Goal: Information Seeking & Learning: Learn about a topic

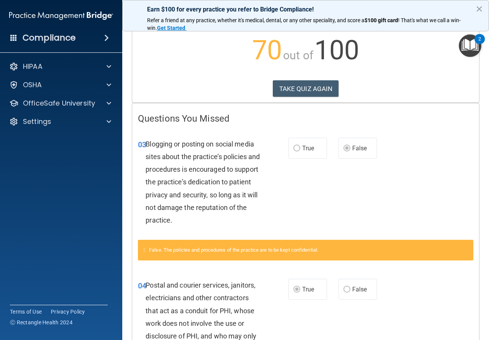
scroll to position [76, 0]
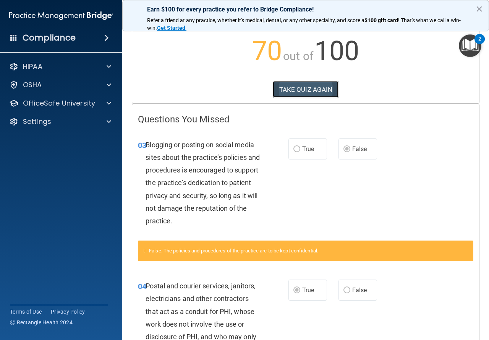
click at [282, 86] on button "TAKE QUIZ AGAIN" at bounding box center [306, 89] width 66 height 17
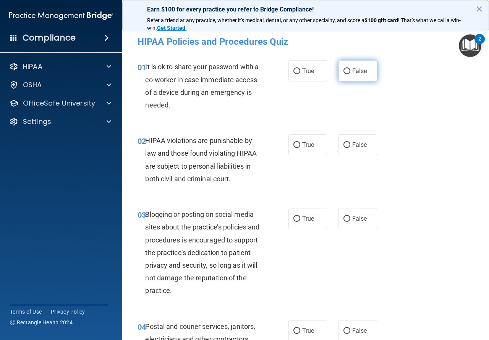
click at [347, 71] on label "False" at bounding box center [358, 70] width 39 height 21
click at [347, 71] on input "False" at bounding box center [347, 71] width 7 height 6
radio input "true"
click at [316, 138] on label "True" at bounding box center [308, 144] width 39 height 21
click at [300, 142] on input "True" at bounding box center [296, 145] width 7 height 6
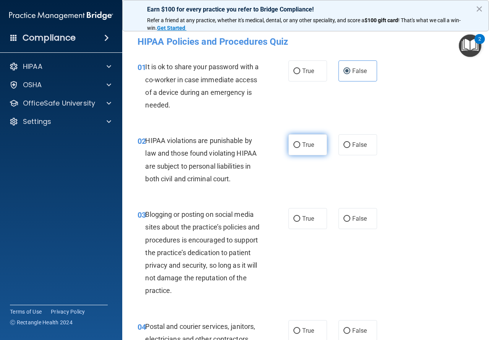
radio input "true"
click at [308, 219] on span "True" at bounding box center [308, 218] width 12 height 7
click at [300, 219] on input "True" at bounding box center [296, 219] width 7 height 6
radio input "true"
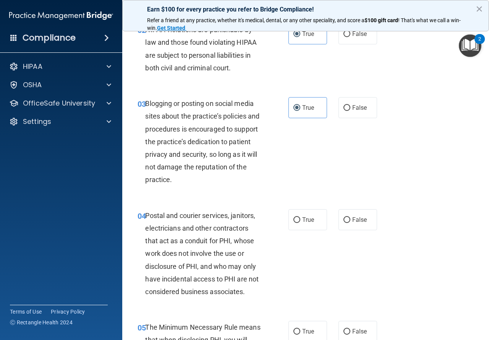
scroll to position [153, 0]
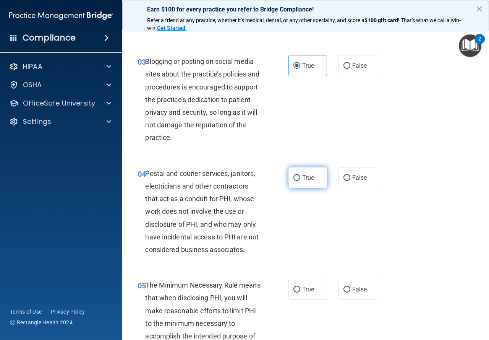
click at [307, 181] on label "True" at bounding box center [308, 177] width 39 height 21
click at [300, 181] on input "True" at bounding box center [296, 178] width 7 height 6
radio input "true"
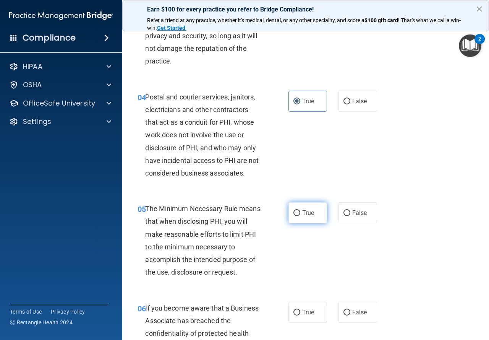
click at [295, 212] on input "True" at bounding box center [296, 213] width 7 height 6
radio input "true"
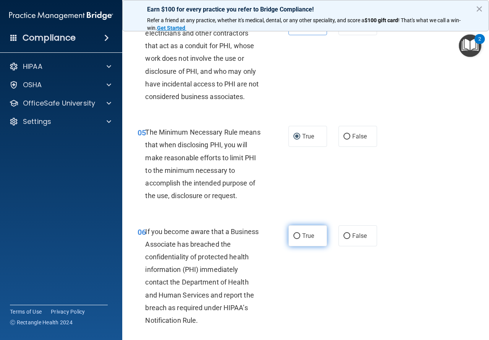
click at [294, 229] on label "True" at bounding box center [308, 235] width 39 height 21
click at [294, 233] on input "True" at bounding box center [296, 236] width 7 height 6
radio input "true"
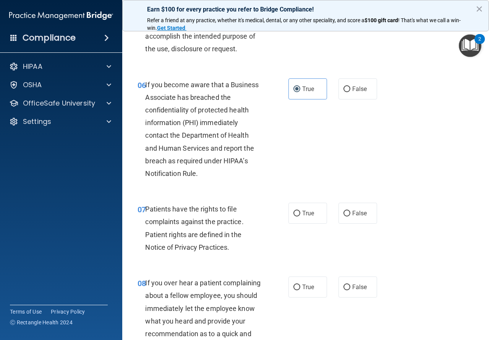
scroll to position [459, 0]
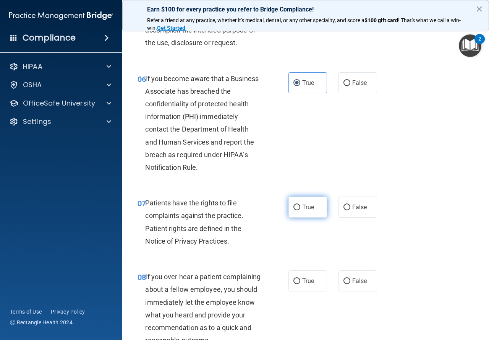
click at [297, 213] on label "True" at bounding box center [308, 206] width 39 height 21
click at [297, 210] on input "True" at bounding box center [296, 207] width 7 height 6
radio input "true"
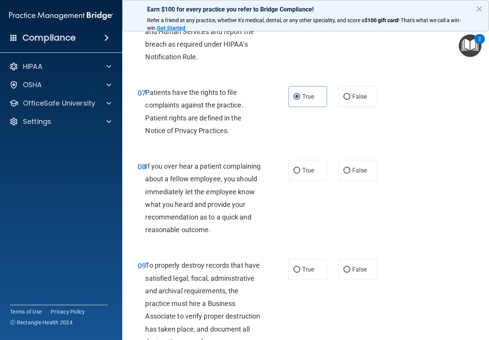
scroll to position [573, 0]
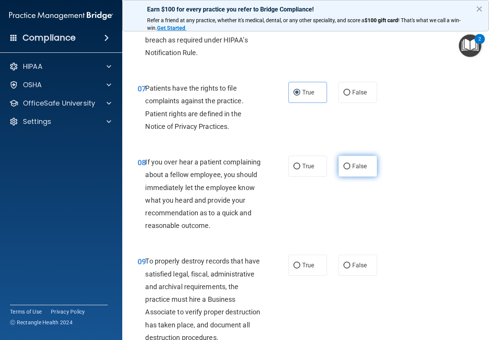
click at [373, 164] on label "False" at bounding box center [358, 166] width 39 height 21
click at [350, 164] on input "False" at bounding box center [347, 167] width 7 height 6
radio input "true"
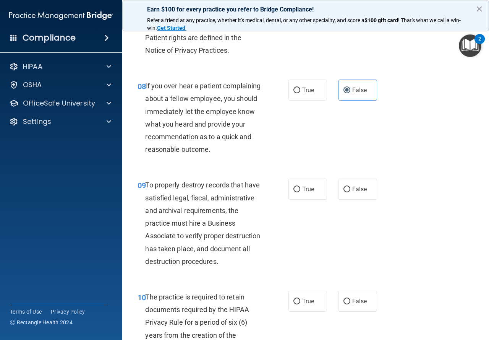
scroll to position [650, 0]
click at [282, 207] on div "09 To properly destroy records that have satisfied legal, fiscal, administrativ…" at bounding box center [213, 224] width 174 height 93
click at [289, 199] on label "True" at bounding box center [308, 188] width 39 height 21
click at [293, 192] on input "True" at bounding box center [296, 189] width 7 height 6
radio input "true"
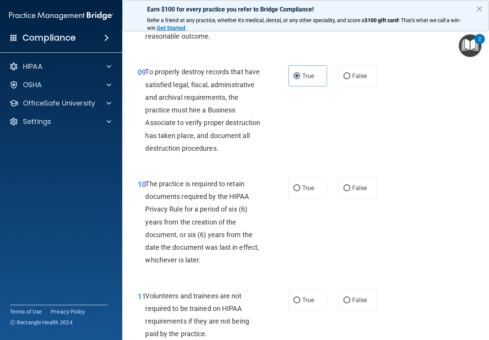
scroll to position [764, 0]
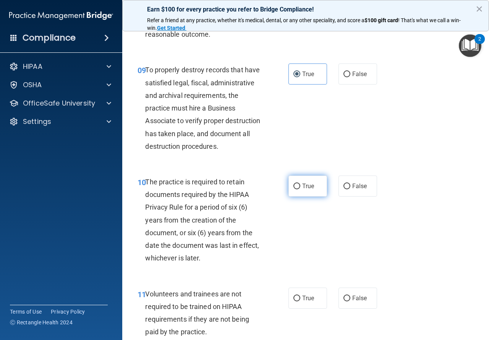
click at [304, 190] on span "True" at bounding box center [308, 185] width 12 height 7
click at [300, 189] on input "True" at bounding box center [296, 186] width 7 height 6
radio input "true"
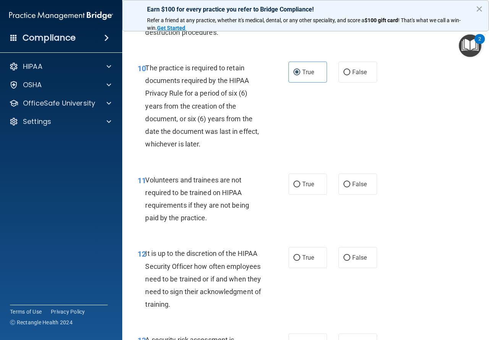
scroll to position [879, 0]
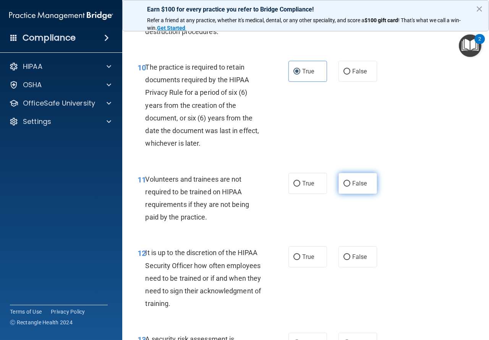
click at [358, 187] on span "False" at bounding box center [359, 183] width 15 height 7
click at [350, 186] on input "False" at bounding box center [347, 184] width 7 height 6
radio input "true"
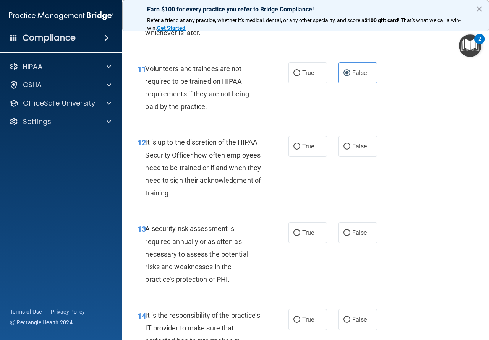
scroll to position [994, 0]
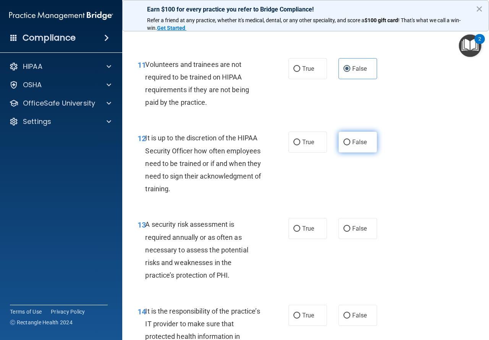
click at [349, 152] on label "False" at bounding box center [358, 141] width 39 height 21
click at [349, 145] on input "False" at bounding box center [347, 142] width 7 height 6
radio input "true"
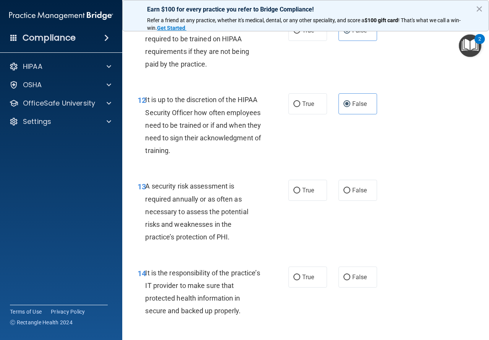
scroll to position [1070, 0]
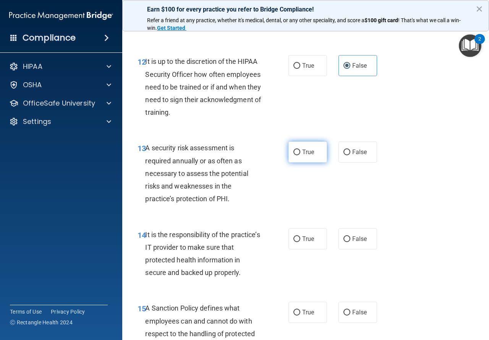
click at [304, 162] on label "True" at bounding box center [308, 151] width 39 height 21
click at [300, 155] on input "True" at bounding box center [296, 152] width 7 height 6
radio input "true"
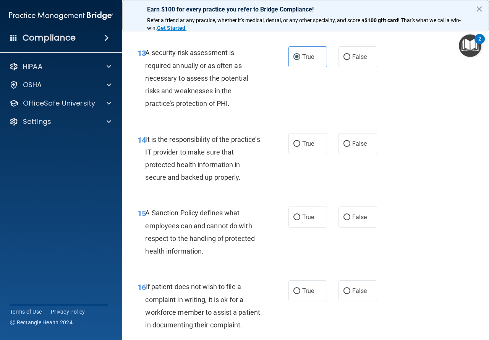
scroll to position [1185, 0]
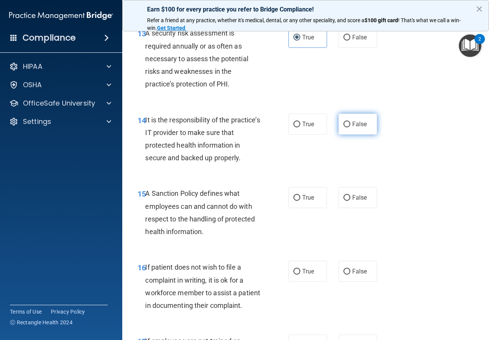
click at [344, 127] on input "False" at bounding box center [347, 125] width 7 height 6
radio input "true"
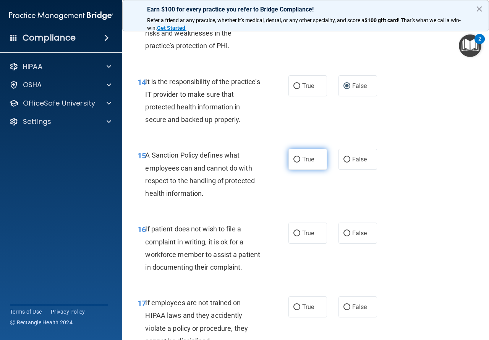
click at [303, 170] on label "True" at bounding box center [308, 159] width 39 height 21
click at [300, 162] on input "True" at bounding box center [296, 160] width 7 height 6
radio input "true"
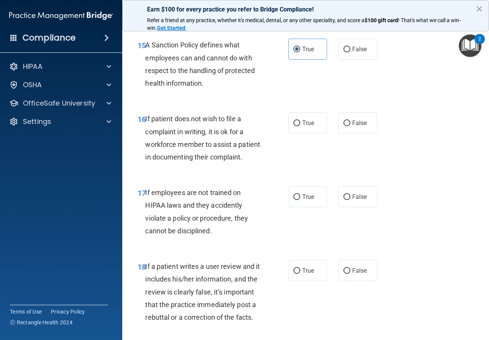
scroll to position [1338, 0]
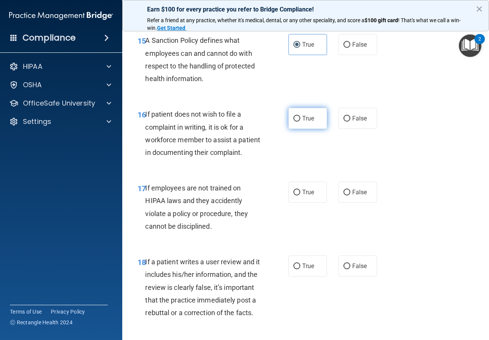
click at [302, 129] on label "True" at bounding box center [308, 118] width 39 height 21
click at [300, 122] on input "True" at bounding box center [296, 119] width 7 height 6
radio input "true"
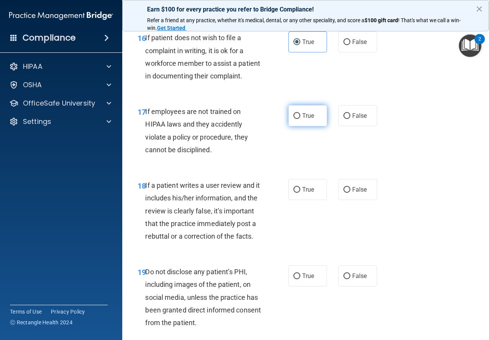
click at [306, 126] on label "True" at bounding box center [308, 115] width 39 height 21
click at [300, 119] on input "True" at bounding box center [296, 116] width 7 height 6
radio input "true"
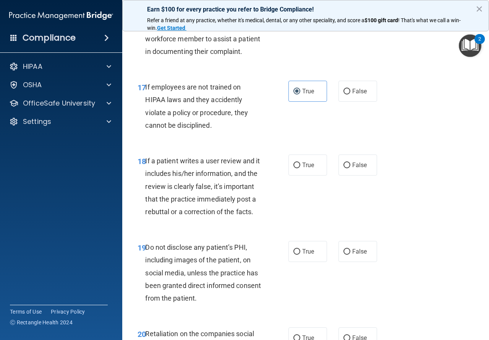
scroll to position [1452, 0]
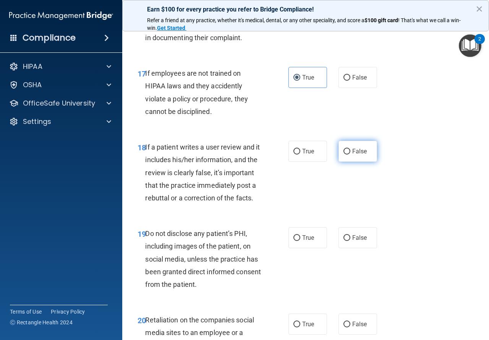
click at [355, 155] on span "False" at bounding box center [359, 151] width 15 height 7
click at [350, 154] on input "False" at bounding box center [347, 152] width 7 height 6
radio input "true"
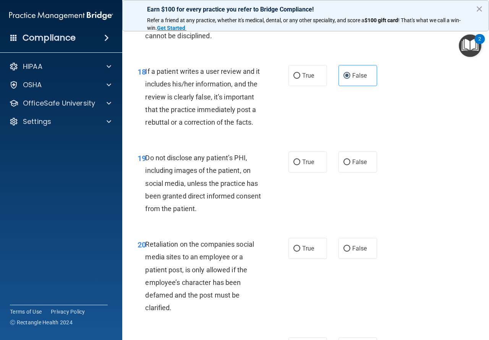
scroll to position [1529, 0]
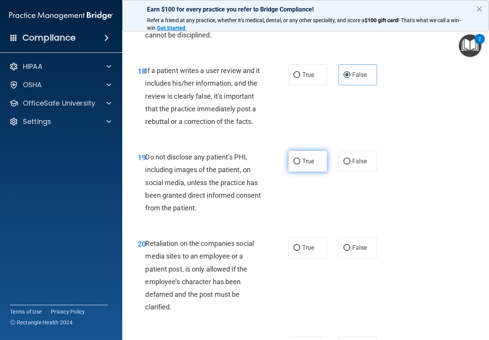
click at [294, 172] on label "True" at bounding box center [308, 161] width 39 height 21
click at [294, 164] on input "True" at bounding box center [296, 162] width 7 height 6
radio input "true"
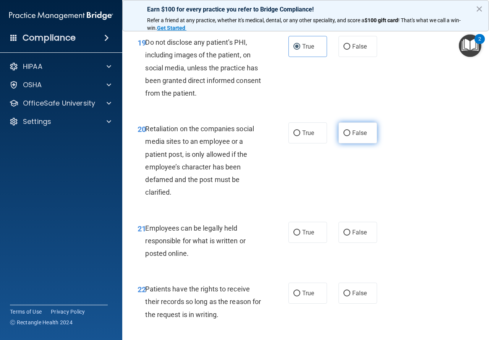
click at [342, 143] on label "False" at bounding box center [358, 132] width 39 height 21
click at [344, 136] on input "False" at bounding box center [347, 133] width 7 height 6
radio input "true"
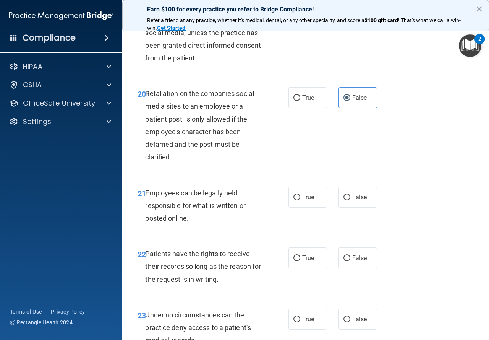
scroll to position [1720, 0]
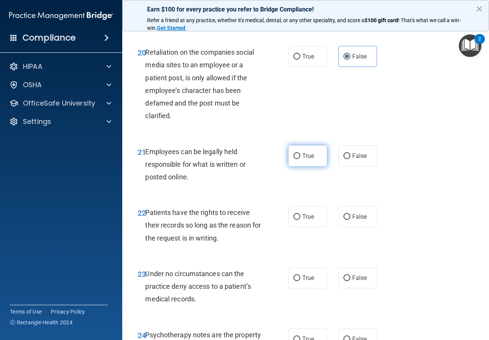
click at [305, 159] on span "True" at bounding box center [308, 155] width 12 height 7
click at [300, 159] on input "True" at bounding box center [296, 156] width 7 height 6
radio input "true"
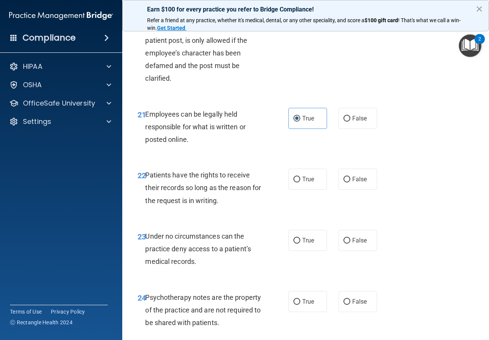
scroll to position [1834, 0]
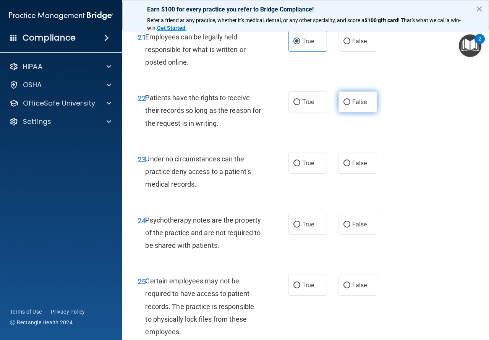
click at [344, 105] on input "False" at bounding box center [347, 102] width 7 height 6
radio input "true"
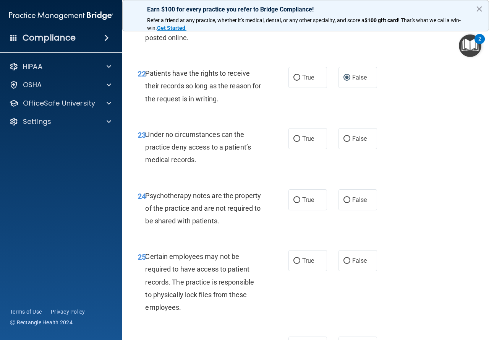
scroll to position [1873, 0]
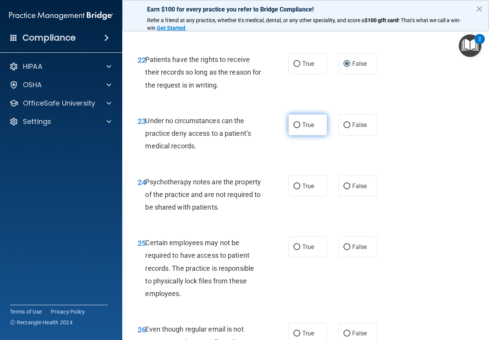
click at [293, 128] on input "True" at bounding box center [296, 125] width 7 height 6
radio input "true"
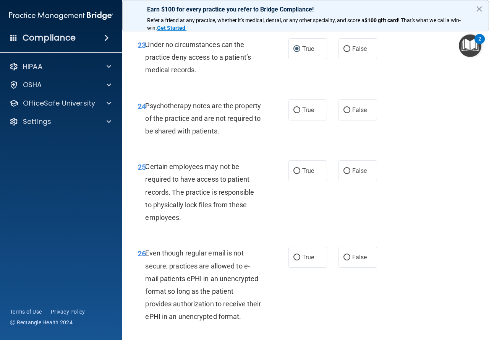
scroll to position [1949, 0]
click at [294, 113] on input "True" at bounding box center [296, 110] width 7 height 6
radio input "true"
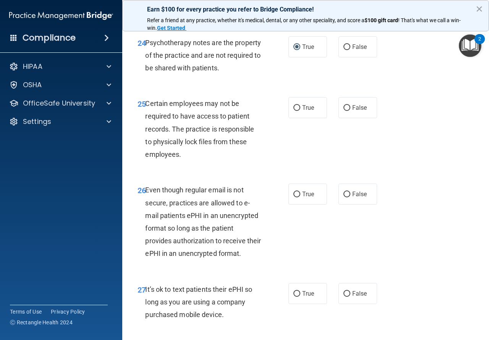
scroll to position [2025, 0]
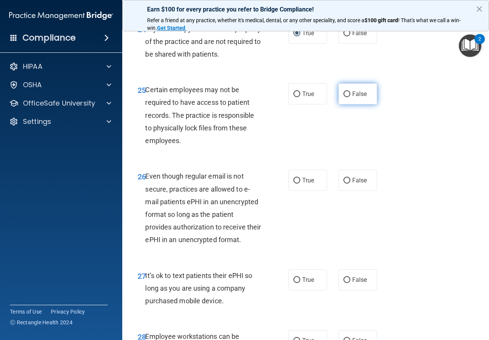
click at [365, 104] on label "False" at bounding box center [358, 93] width 39 height 21
click at [350, 97] on input "False" at bounding box center [347, 94] width 7 height 6
radio input "true"
click at [293, 97] on input "True" at bounding box center [296, 94] width 7 height 6
radio input "true"
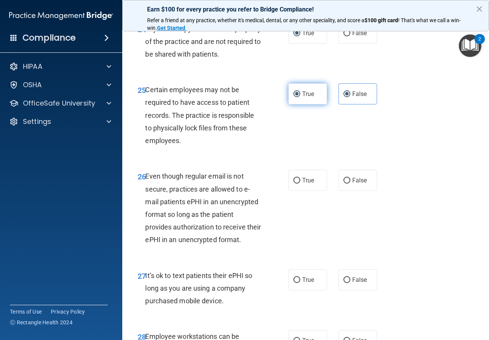
radio input "false"
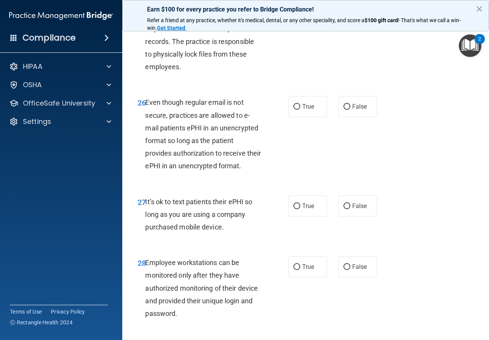
scroll to position [2102, 0]
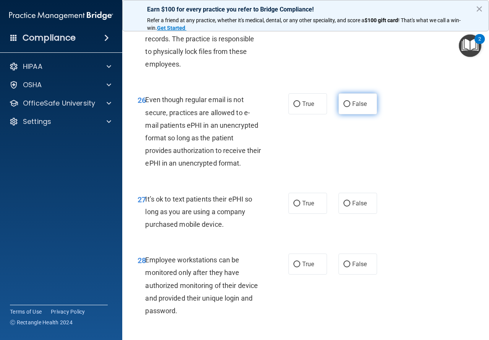
click at [346, 114] on label "False" at bounding box center [358, 103] width 39 height 21
click at [346, 107] on input "False" at bounding box center [347, 104] width 7 height 6
radio input "true"
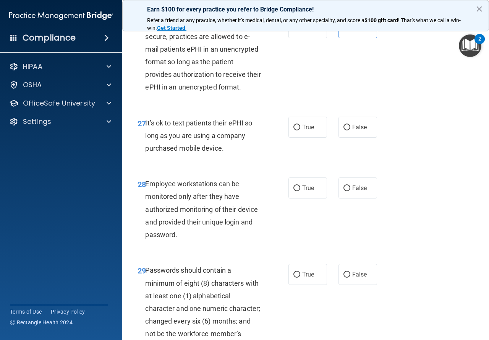
scroll to position [2178, 0]
drag, startPoint x: 302, startPoint y: 178, endPoint x: 276, endPoint y: 170, distance: 27.5
click at [303, 130] on span "True" at bounding box center [308, 126] width 12 height 7
click at [300, 130] on input "True" at bounding box center [296, 127] width 7 height 6
radio input "true"
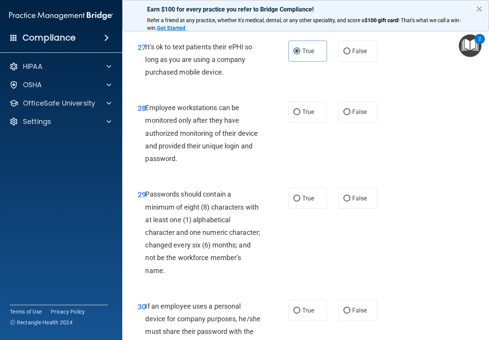
scroll to position [2255, 0]
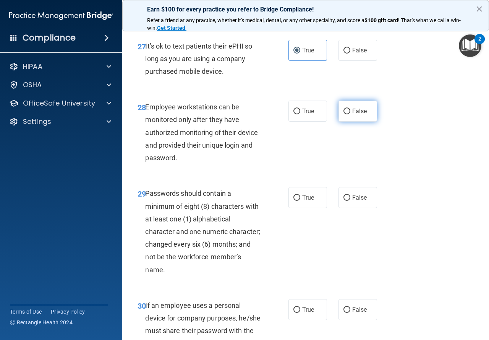
click at [365, 122] on label "False" at bounding box center [358, 111] width 39 height 21
click at [350, 114] on input "False" at bounding box center [347, 112] width 7 height 6
radio input "true"
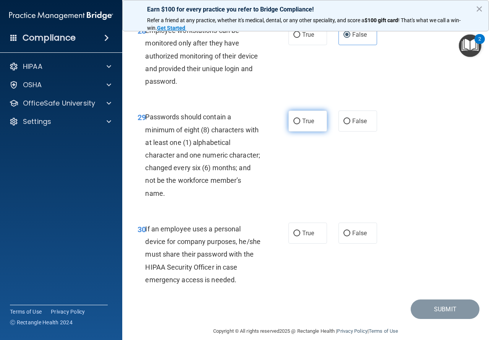
click at [305, 131] on label "True" at bounding box center [308, 120] width 39 height 21
click at [300, 124] on input "True" at bounding box center [296, 121] width 7 height 6
radio input "true"
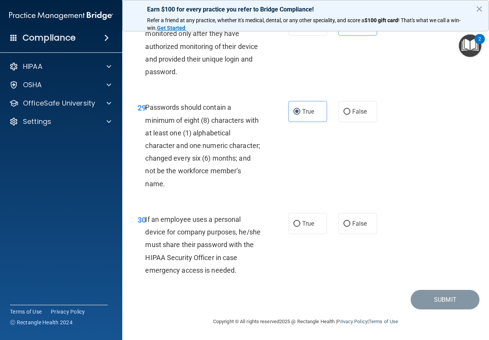
scroll to position [2391, 0]
click at [358, 226] on span "False" at bounding box center [359, 223] width 15 height 7
click at [354, 227] on span "False" at bounding box center [359, 223] width 15 height 7
click at [350, 227] on input "False" at bounding box center [347, 224] width 7 height 6
radio input "true"
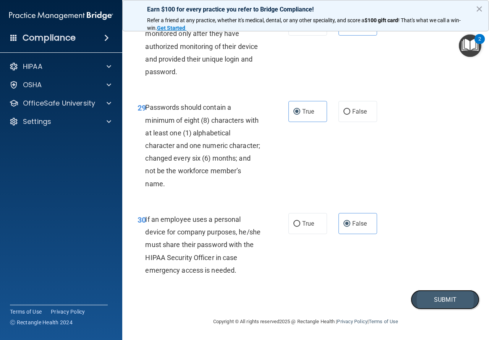
click at [424, 302] on button "Submit" at bounding box center [445, 299] width 69 height 19
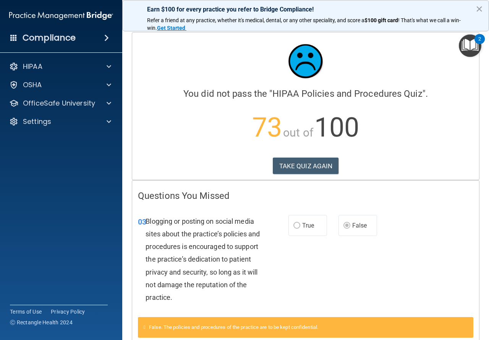
click at [340, 169] on div "TAKE QUIZ AGAIN" at bounding box center [306, 165] width 336 height 17
drag, startPoint x: 329, startPoint y: 167, endPoint x: 333, endPoint y: 209, distance: 42.7
click at [329, 165] on button "TAKE QUIZ AGAIN" at bounding box center [306, 165] width 66 height 17
